Goal: Information Seeking & Learning: Learn about a topic

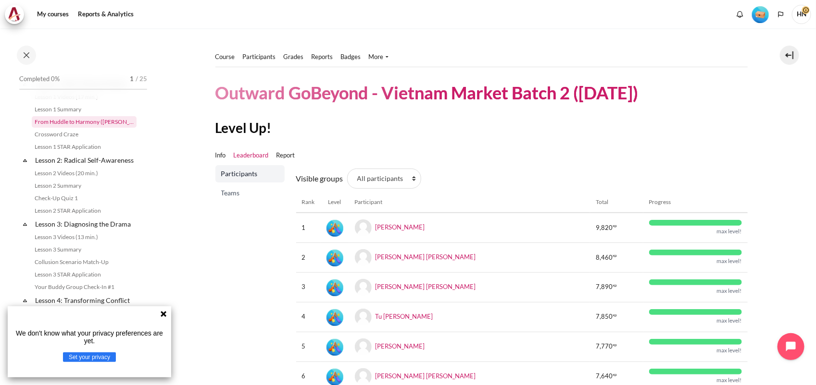
scroll to position [240, 0]
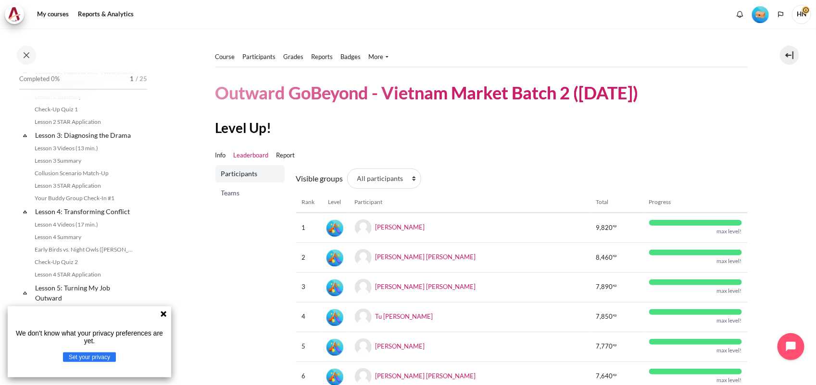
click at [161, 315] on icon at bounding box center [164, 314] width 8 height 8
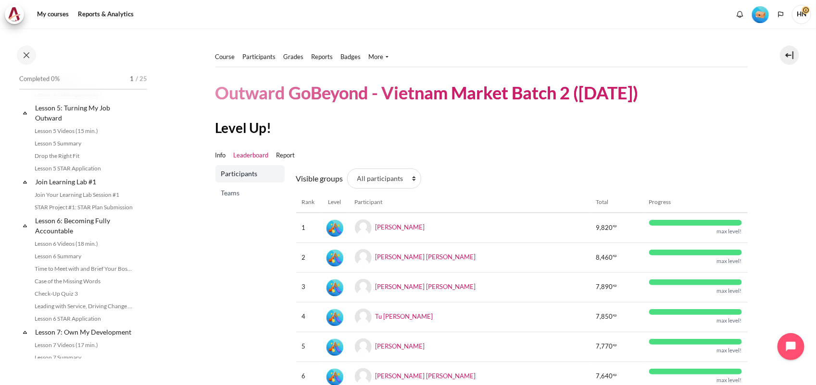
scroll to position [60, 0]
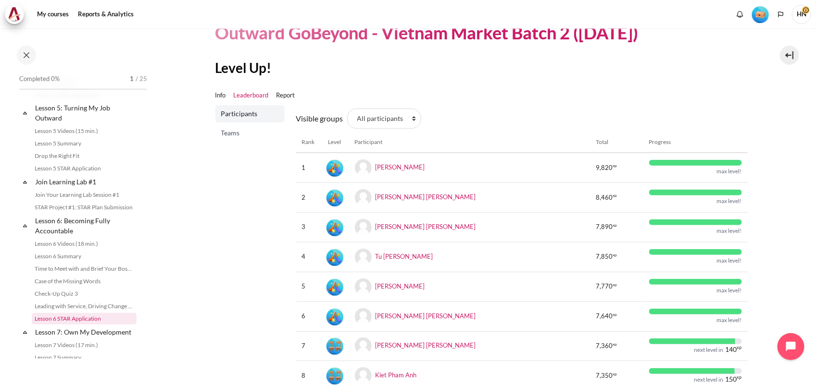
click at [88, 325] on link "Lesson 6 STAR Application" at bounding box center [84, 319] width 105 height 12
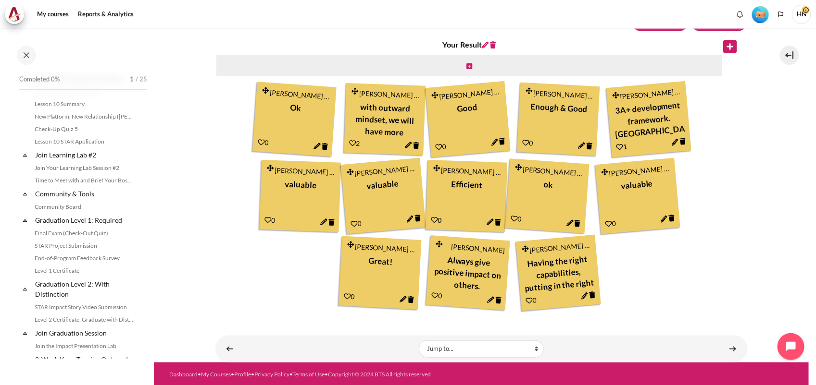
scroll to position [907, 0]
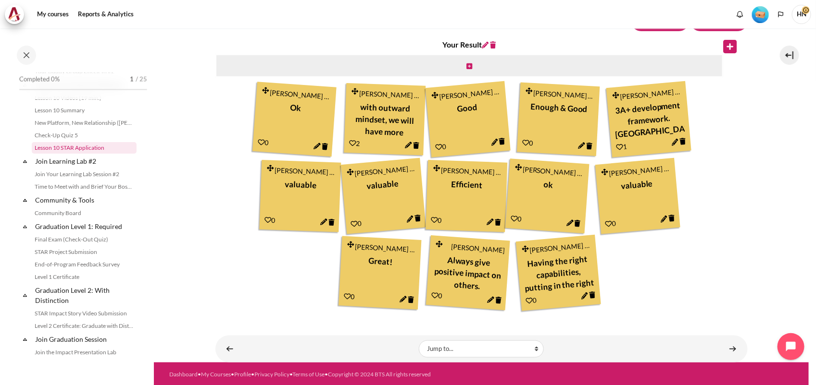
click at [85, 154] on link "Lesson 10 STAR Application" at bounding box center [84, 148] width 105 height 12
